Goal: Check status

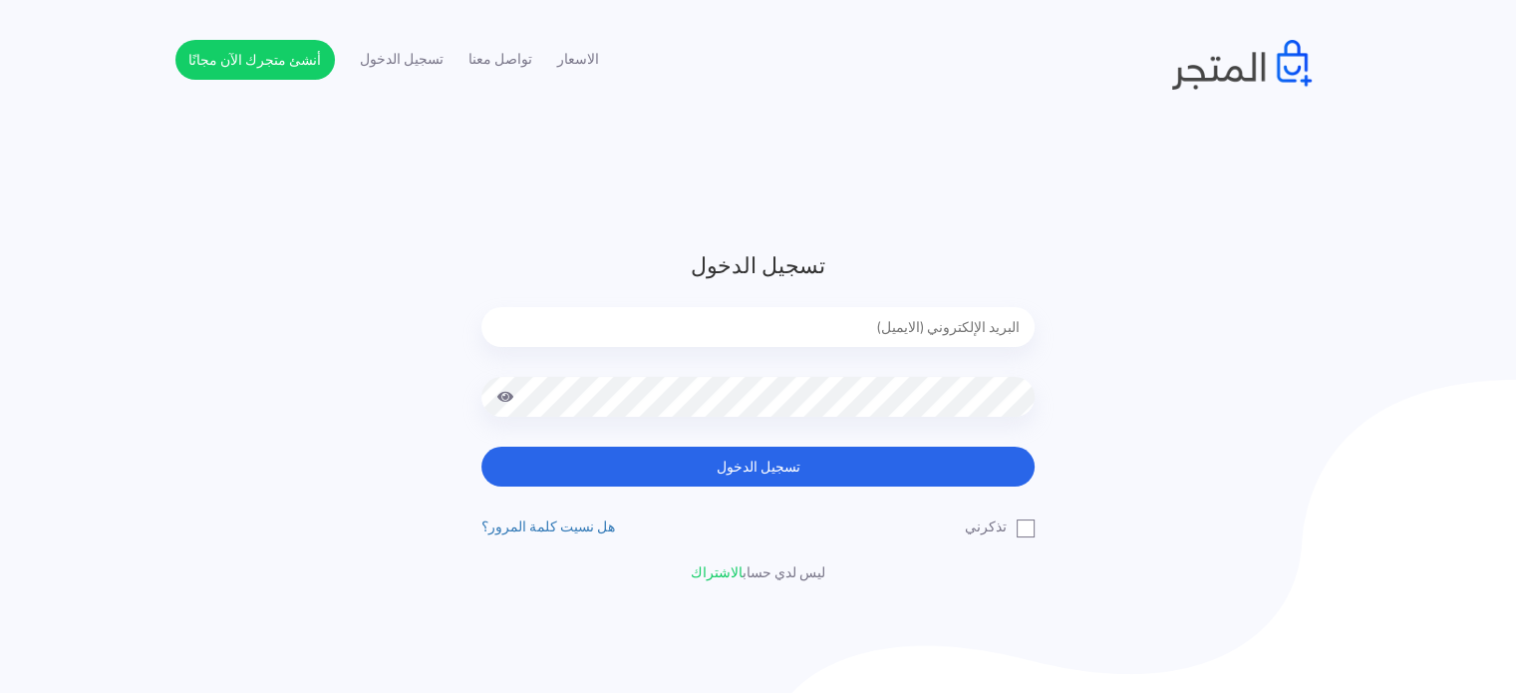
click at [647, 263] on header "تسجيل الدخول تسجيل الدخول تذكرني" at bounding box center [758, 416] width 1516 height 832
click at [729, 322] on input "email" at bounding box center [757, 327] width 553 height 40
click at [481, 447] on button "تسجيل الدخول" at bounding box center [757, 467] width 553 height 40
type input "diaraest2024@gmail.com"
click at [481, 447] on button "تسجيل الدخول" at bounding box center [757, 467] width 553 height 40
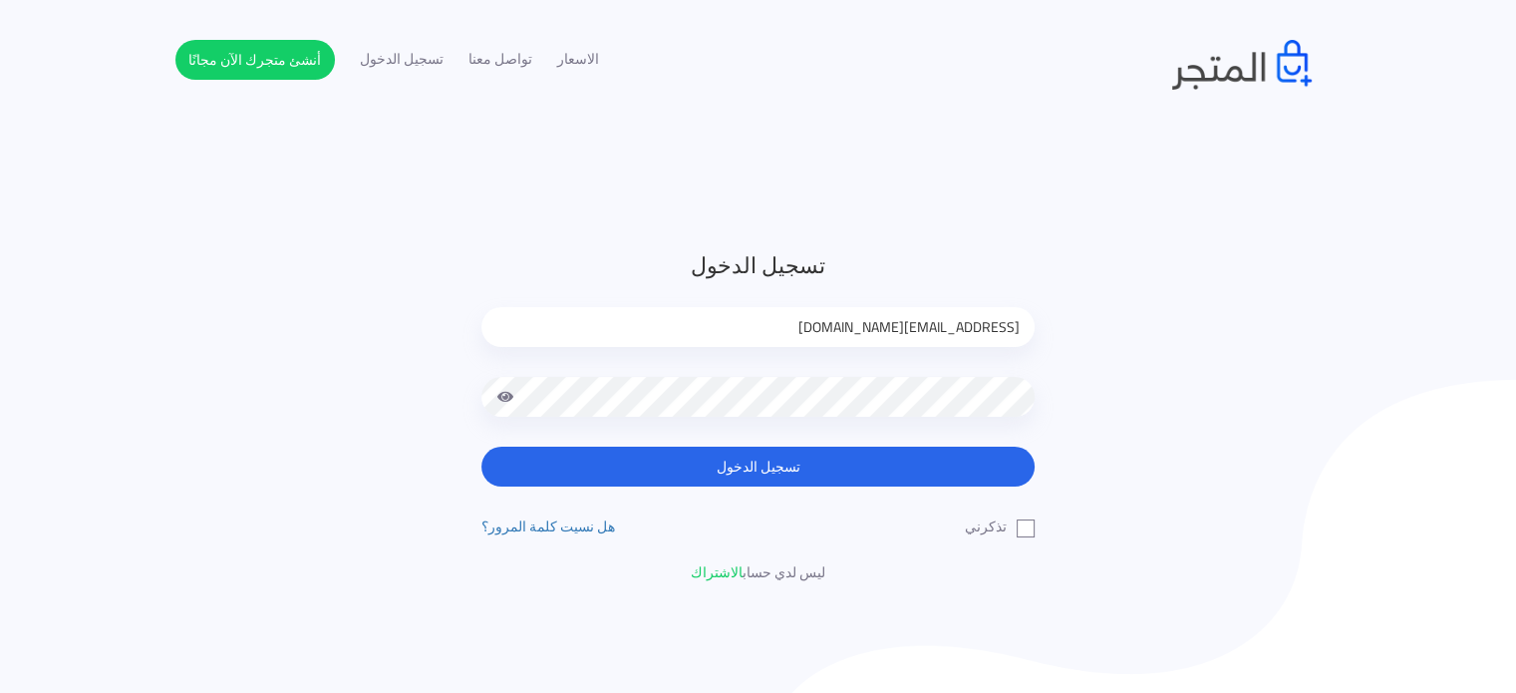
click at [481, 447] on button "تسجيل الدخول" at bounding box center [757, 467] width 553 height 40
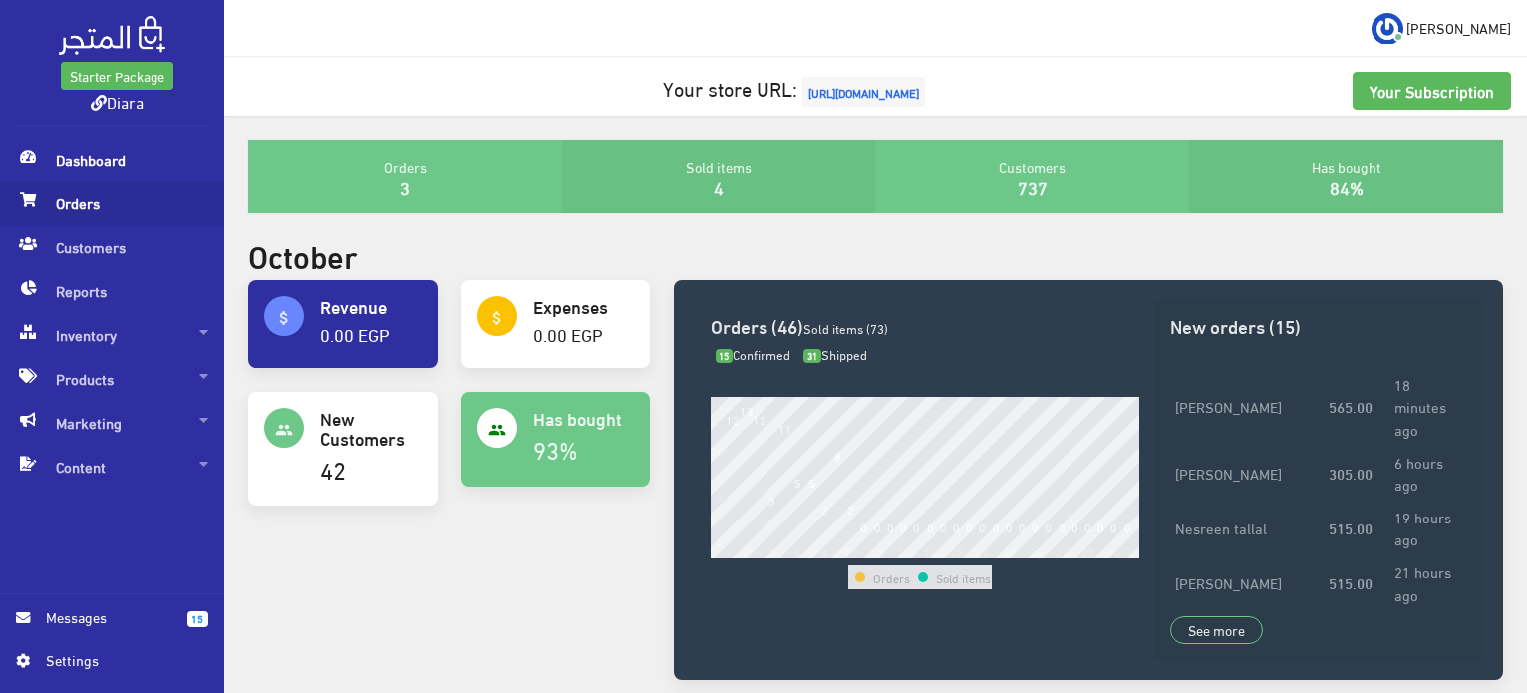
click at [122, 204] on span "Orders" at bounding box center [112, 203] width 192 height 44
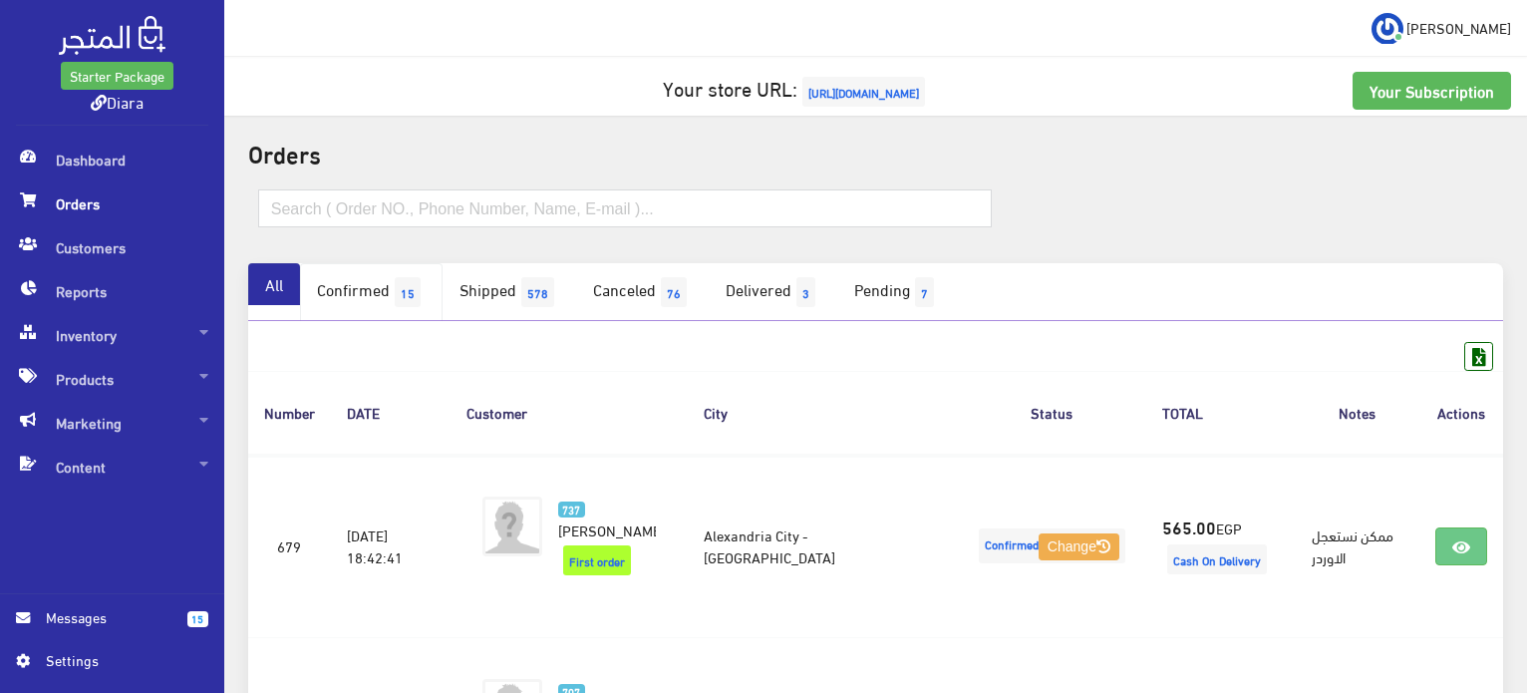
click at [369, 296] on link "Confirmed 15" at bounding box center [371, 292] width 143 height 58
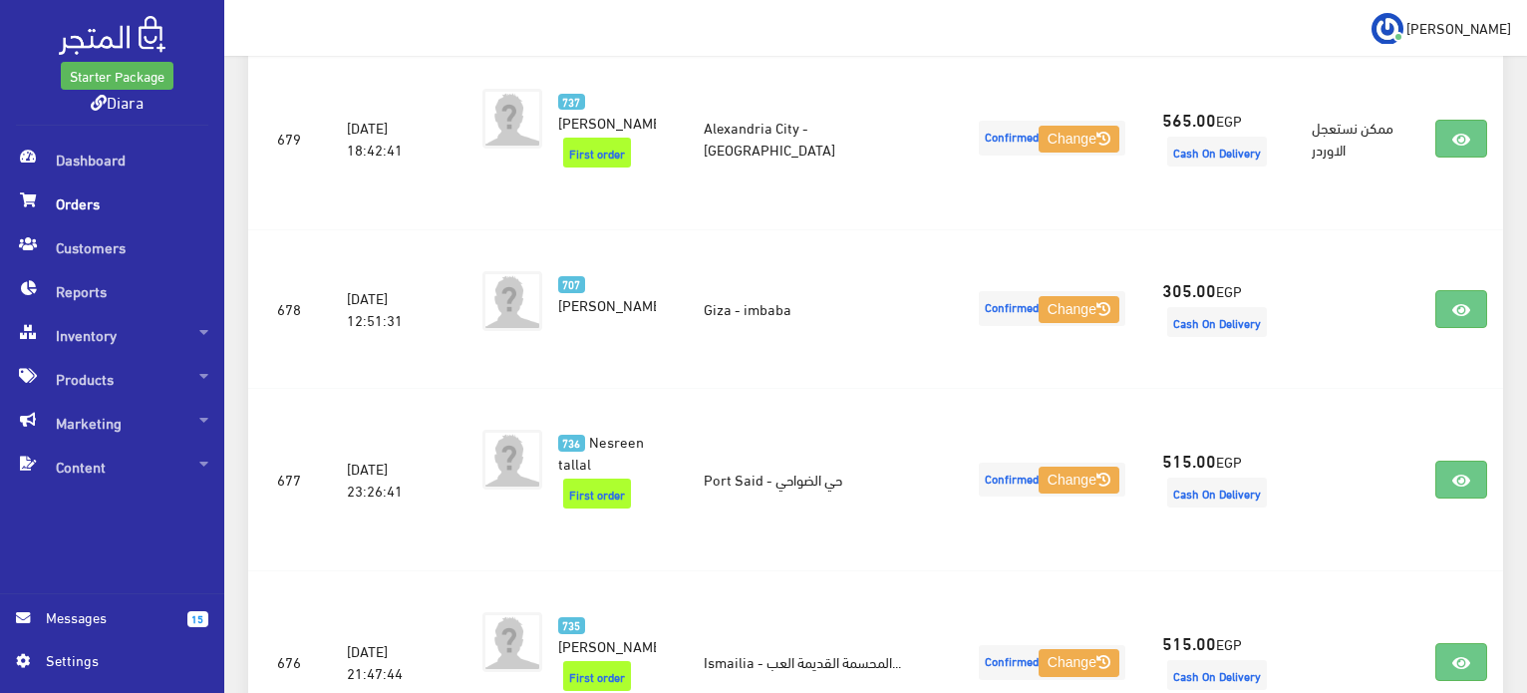
scroll to position [442, 0]
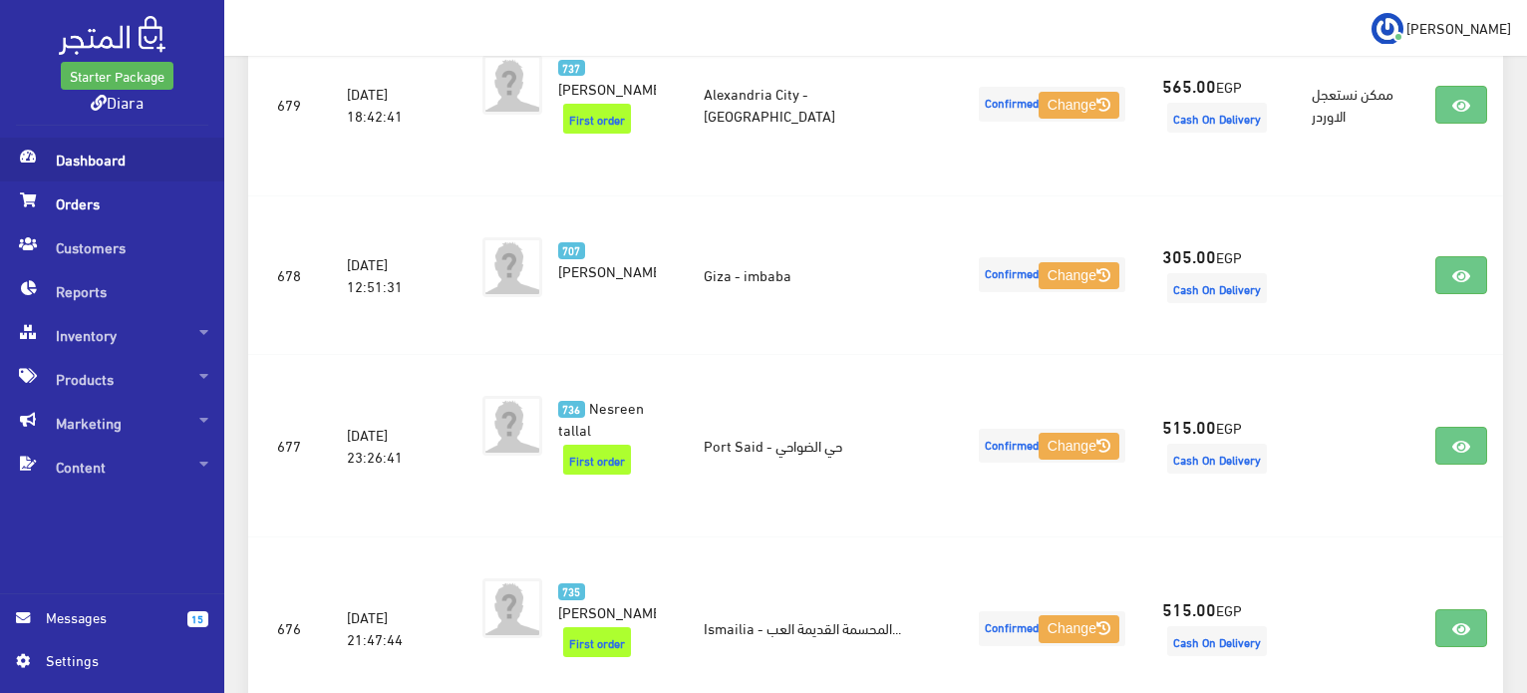
click at [69, 153] on span "Dashboard" at bounding box center [112, 160] width 192 height 44
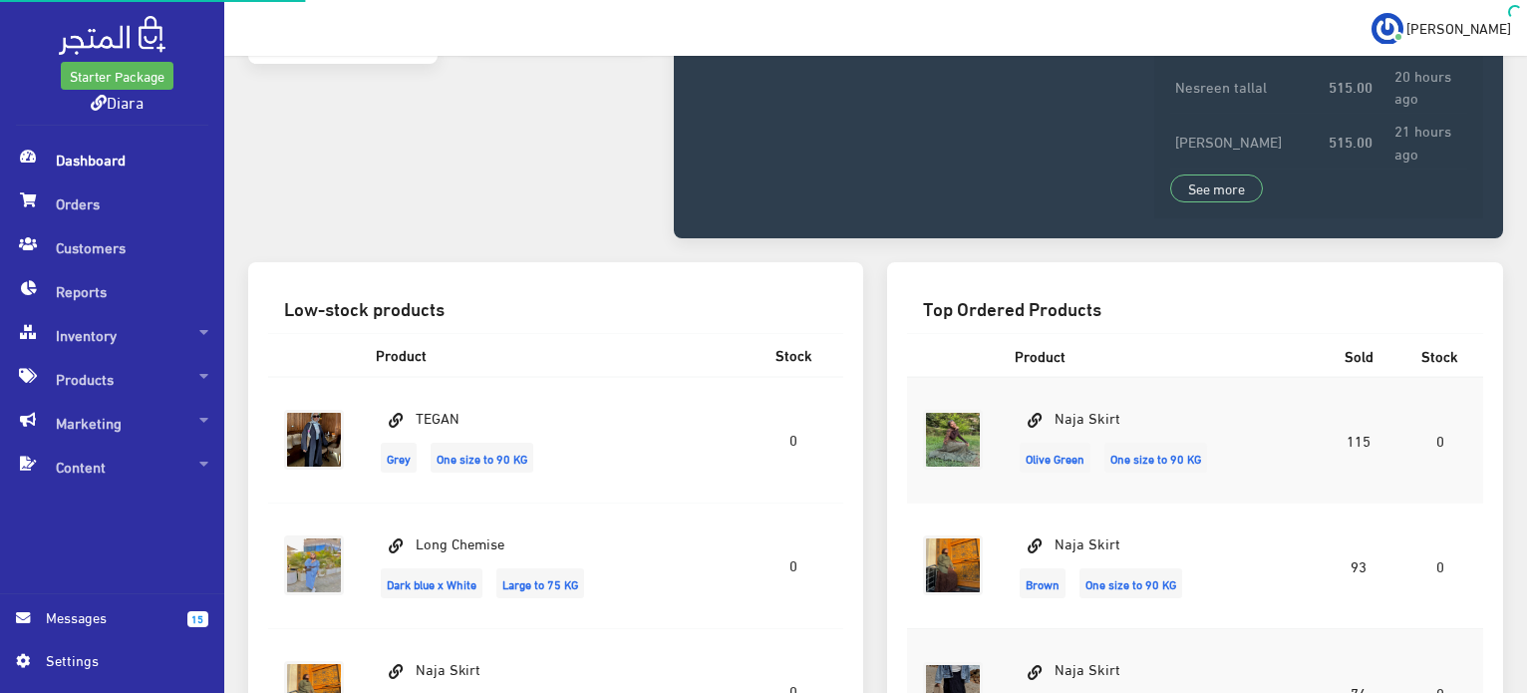
click at [80, 156] on span "Dashboard" at bounding box center [112, 160] width 192 height 44
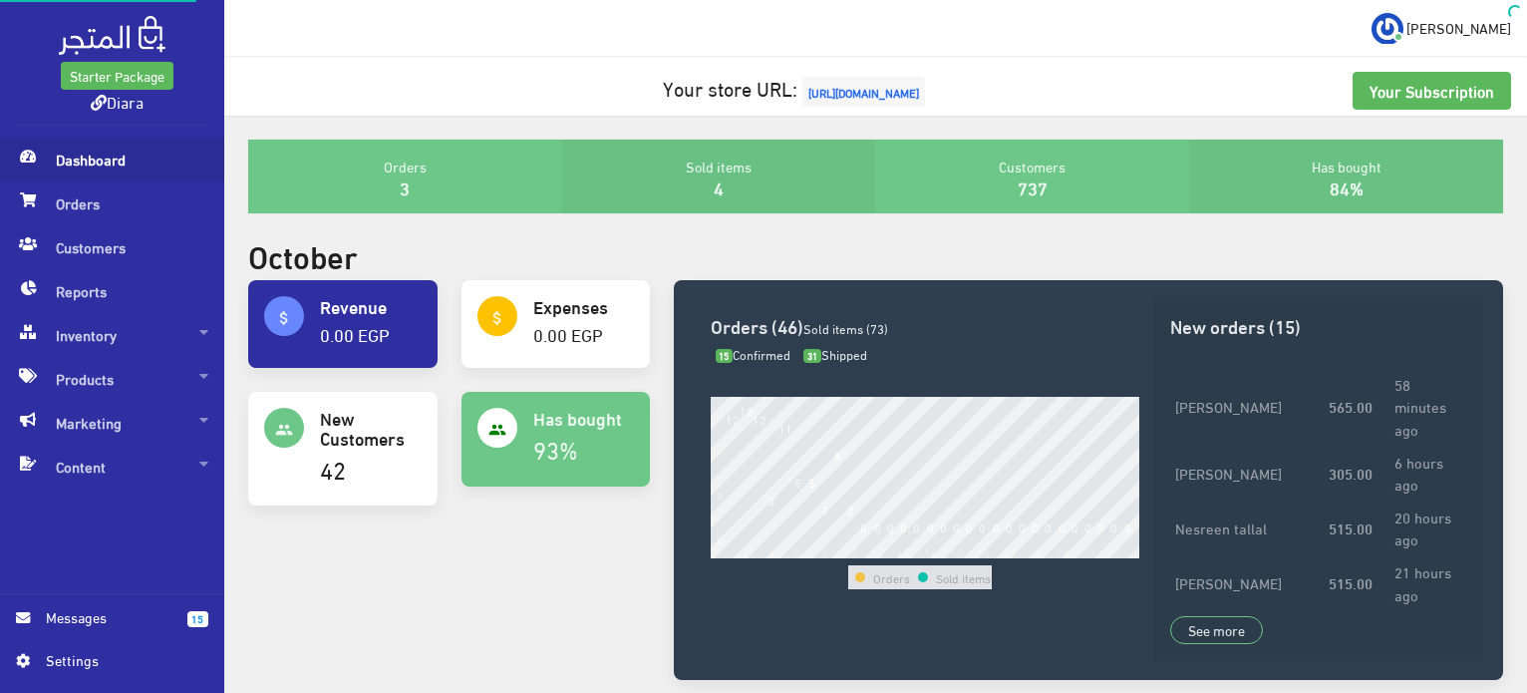
click at [80, 156] on span "Dashboard" at bounding box center [112, 160] width 192 height 44
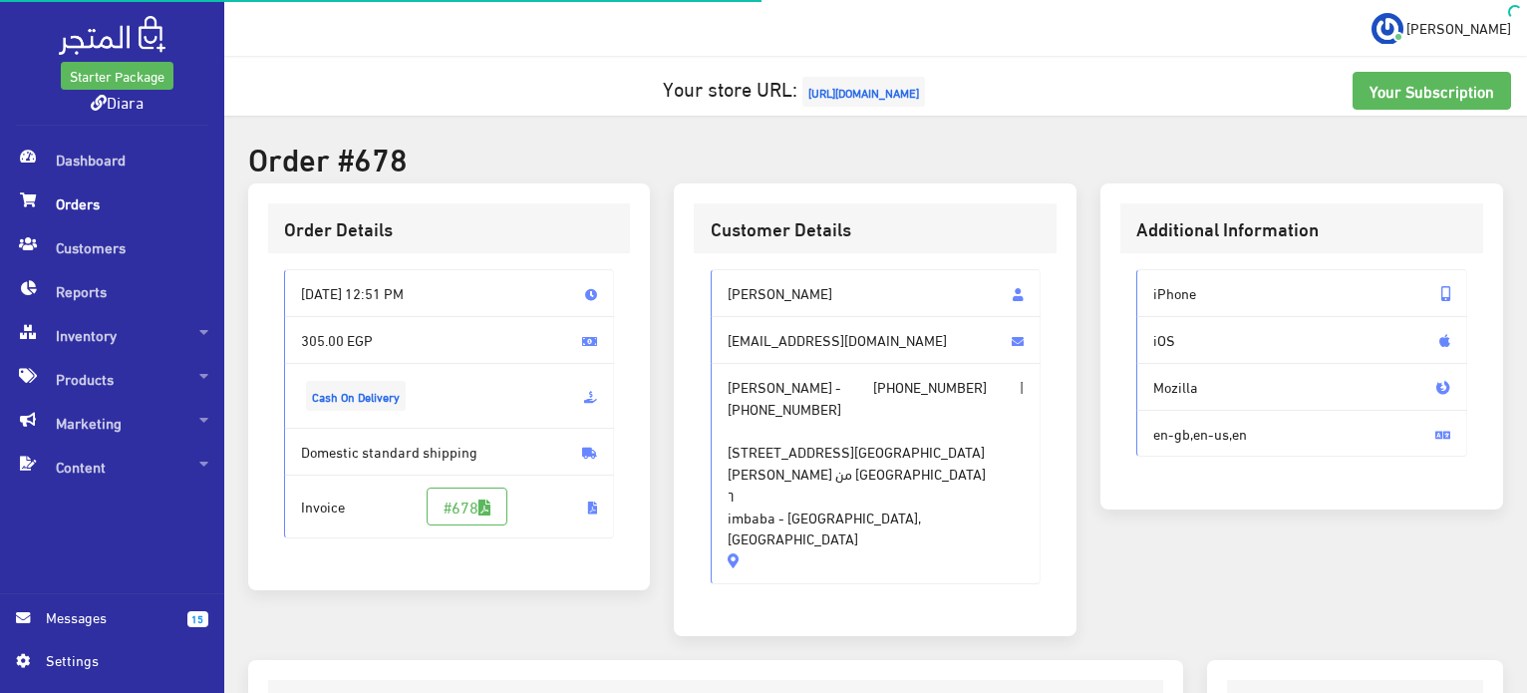
scroll to position [590, 0]
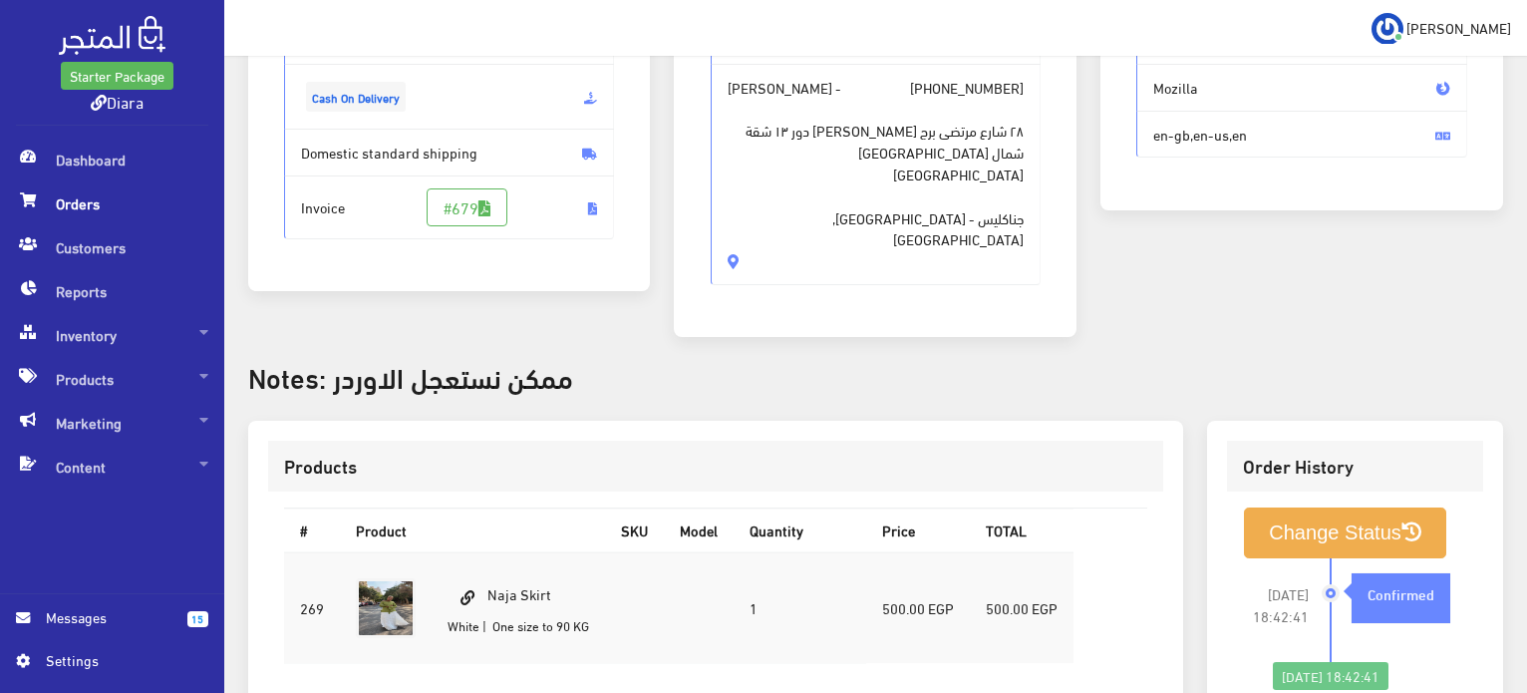
scroll to position [628, 0]
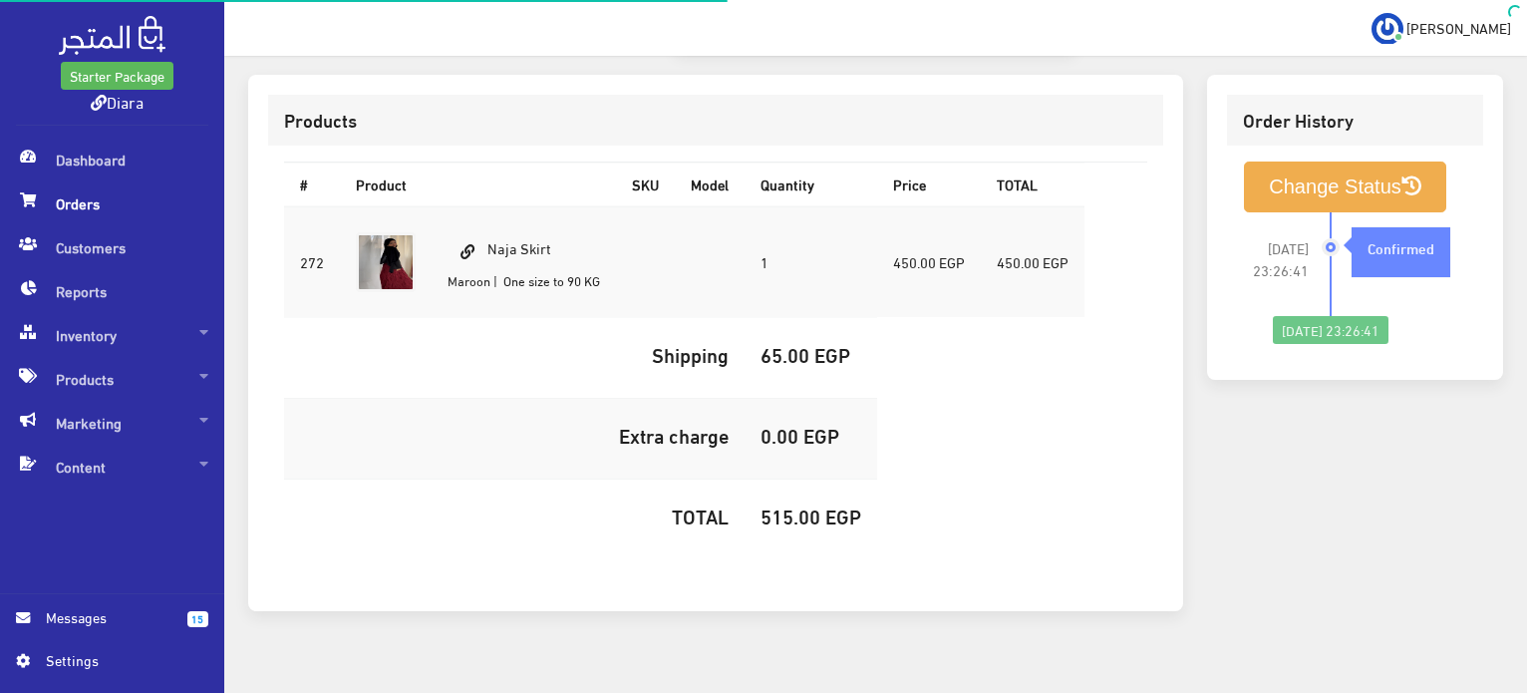
scroll to position [564, 0]
